Goal: Use online tool/utility: Utilize a website feature to perform a specific function

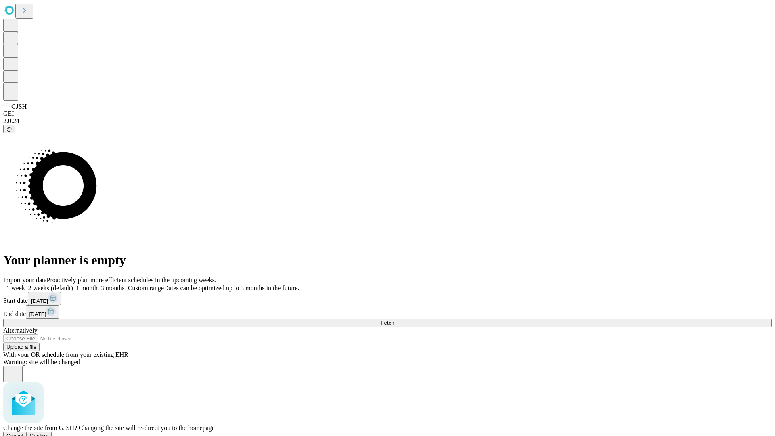
click at [49, 433] on span "Confirm" at bounding box center [39, 436] width 19 height 6
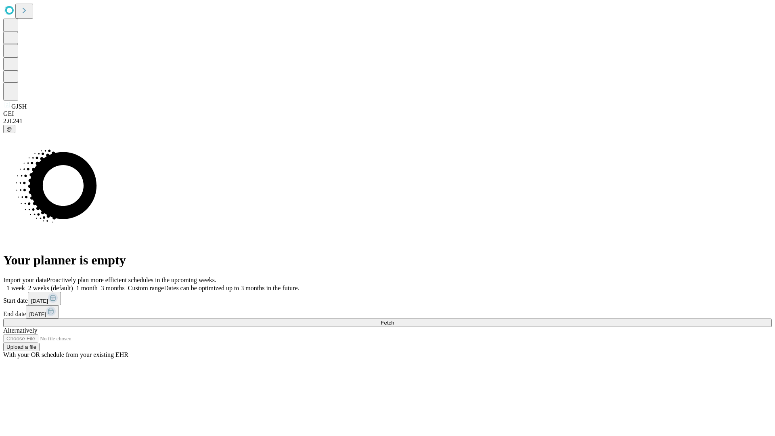
click at [73, 285] on label "2 weeks (default)" at bounding box center [49, 288] width 48 height 7
click at [394, 320] on span "Fetch" at bounding box center [387, 323] width 13 height 6
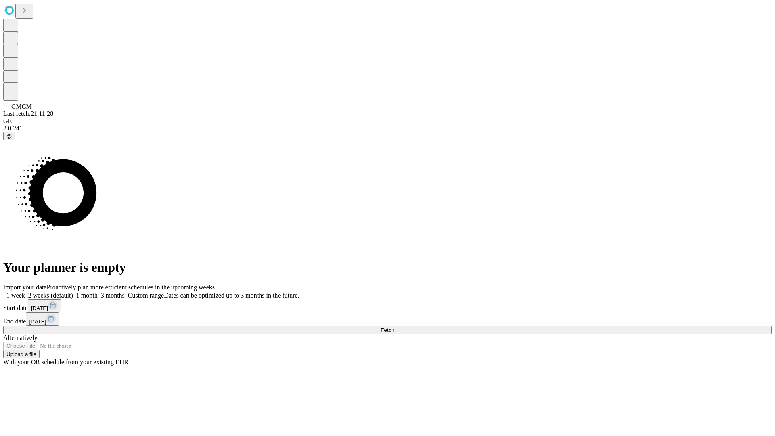
click at [394, 327] on span "Fetch" at bounding box center [387, 330] width 13 height 6
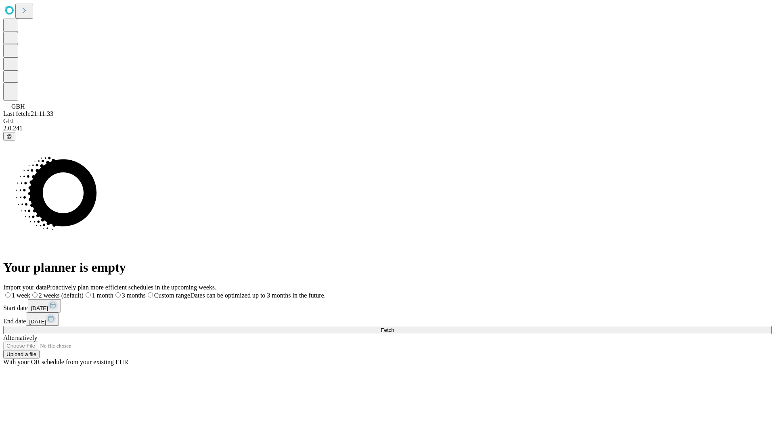
click at [84, 292] on label "2 weeks (default)" at bounding box center [56, 295] width 53 height 7
click at [394, 327] on span "Fetch" at bounding box center [387, 330] width 13 height 6
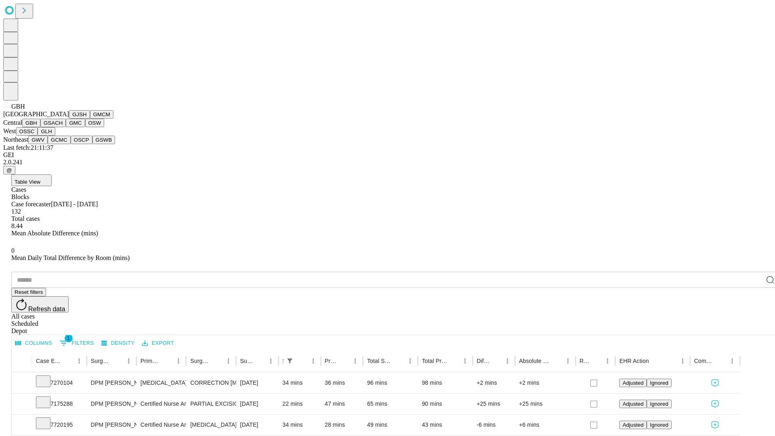
click at [63, 127] on button "GSACH" at bounding box center [52, 123] width 25 height 8
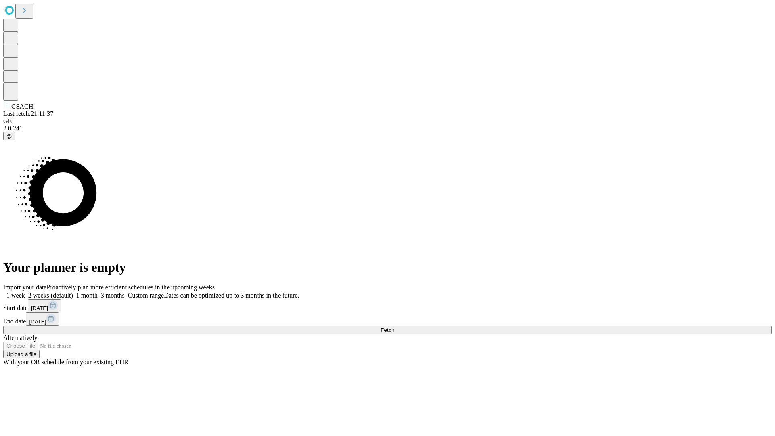
click at [73, 292] on label "2 weeks (default)" at bounding box center [49, 295] width 48 height 7
click at [394, 327] on span "Fetch" at bounding box center [387, 330] width 13 height 6
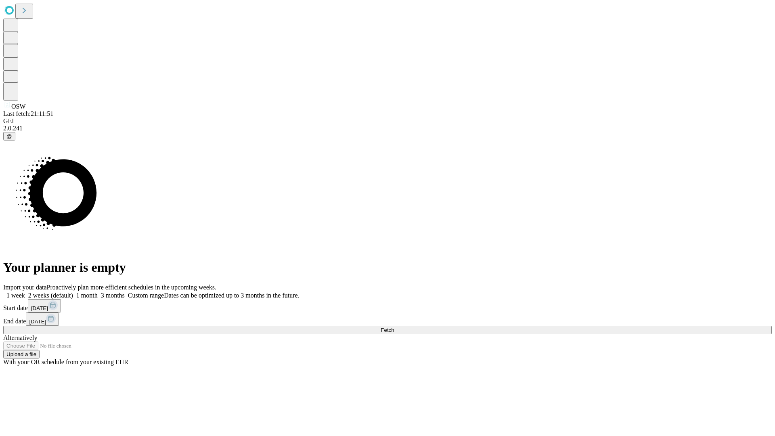
click at [73, 292] on label "2 weeks (default)" at bounding box center [49, 295] width 48 height 7
click at [394, 327] on span "Fetch" at bounding box center [387, 330] width 13 height 6
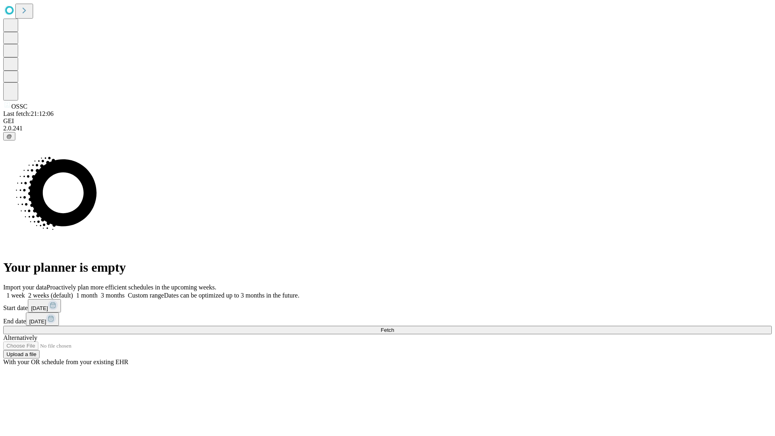
click at [73, 292] on label "2 weeks (default)" at bounding box center [49, 295] width 48 height 7
click at [394, 327] on span "Fetch" at bounding box center [387, 330] width 13 height 6
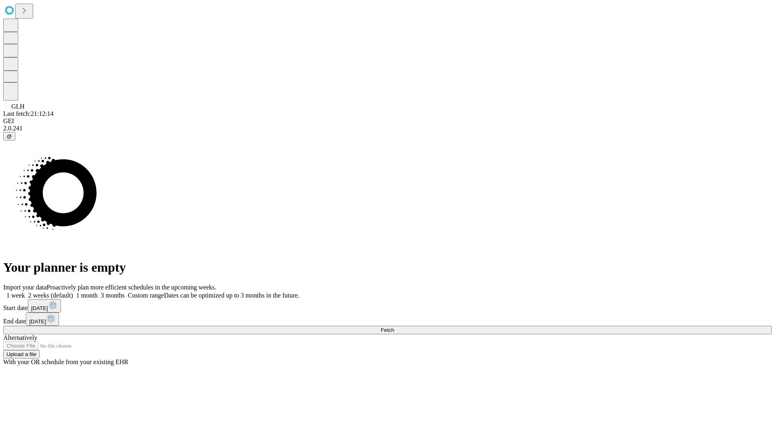
click at [73, 292] on label "2 weeks (default)" at bounding box center [49, 295] width 48 height 7
click at [394, 327] on span "Fetch" at bounding box center [387, 330] width 13 height 6
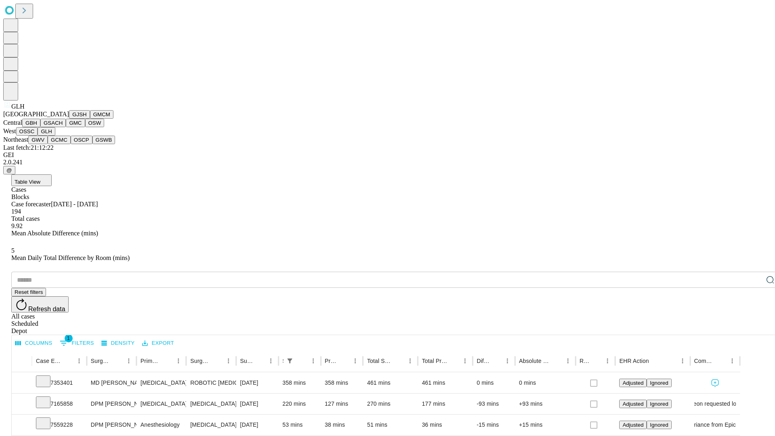
click at [48, 144] on button "GWV" at bounding box center [37, 140] width 19 height 8
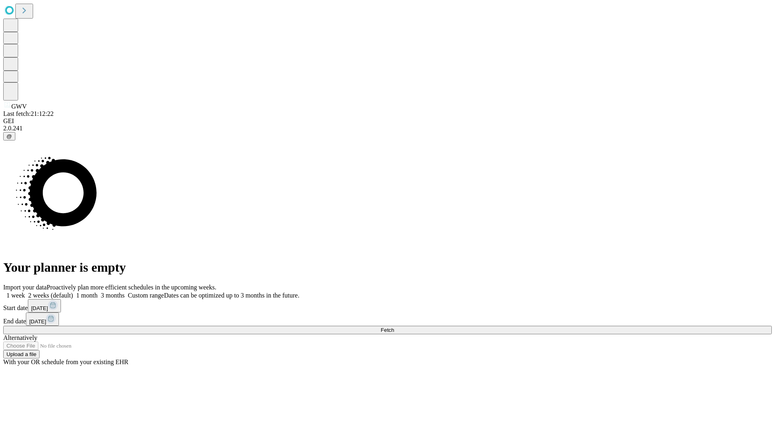
click at [73, 292] on label "2 weeks (default)" at bounding box center [49, 295] width 48 height 7
click at [394, 327] on span "Fetch" at bounding box center [387, 330] width 13 height 6
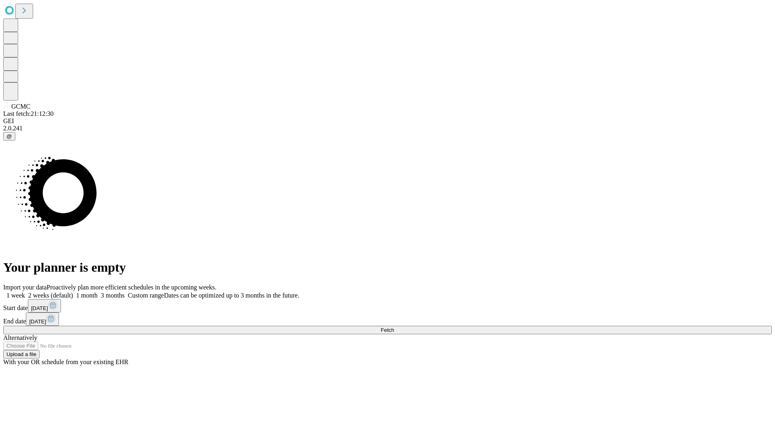
click at [73, 292] on label "2 weeks (default)" at bounding box center [49, 295] width 48 height 7
click at [394, 327] on span "Fetch" at bounding box center [387, 330] width 13 height 6
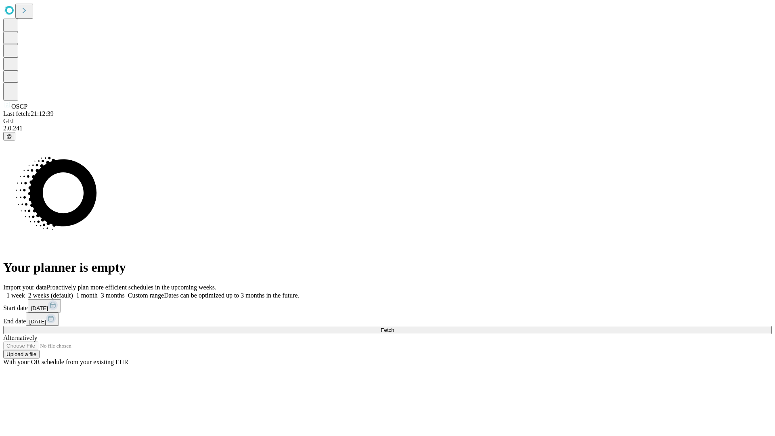
click at [73, 292] on label "2 weeks (default)" at bounding box center [49, 295] width 48 height 7
click at [394, 327] on span "Fetch" at bounding box center [387, 330] width 13 height 6
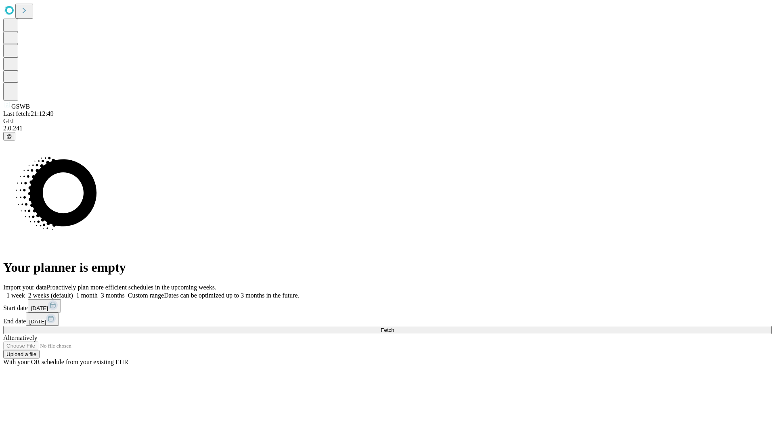
click at [73, 292] on label "2 weeks (default)" at bounding box center [49, 295] width 48 height 7
click at [394, 327] on span "Fetch" at bounding box center [387, 330] width 13 height 6
